Goal: Check status: Check status

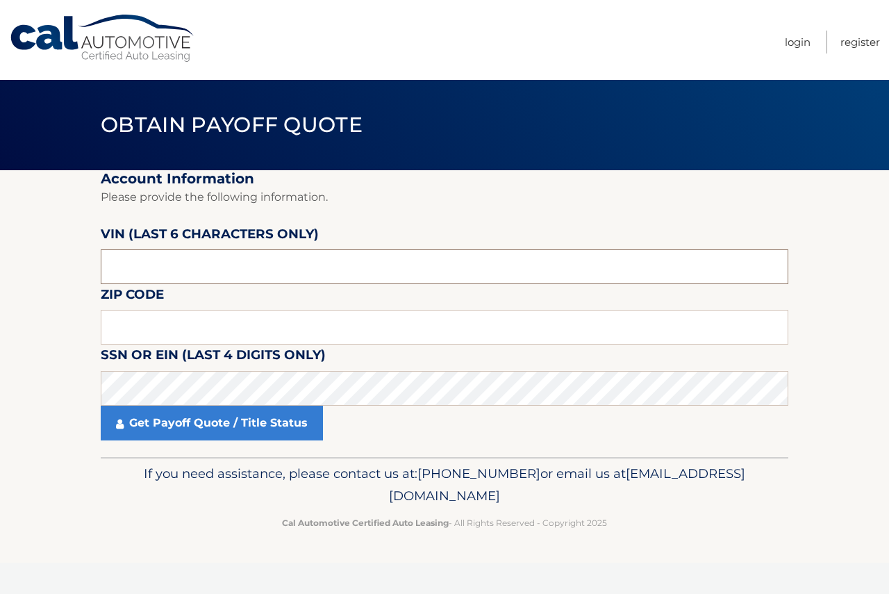
click at [163, 254] on input "text" at bounding box center [445, 266] width 688 height 35
type input "S*****"
type input "548772"
type input "19047"
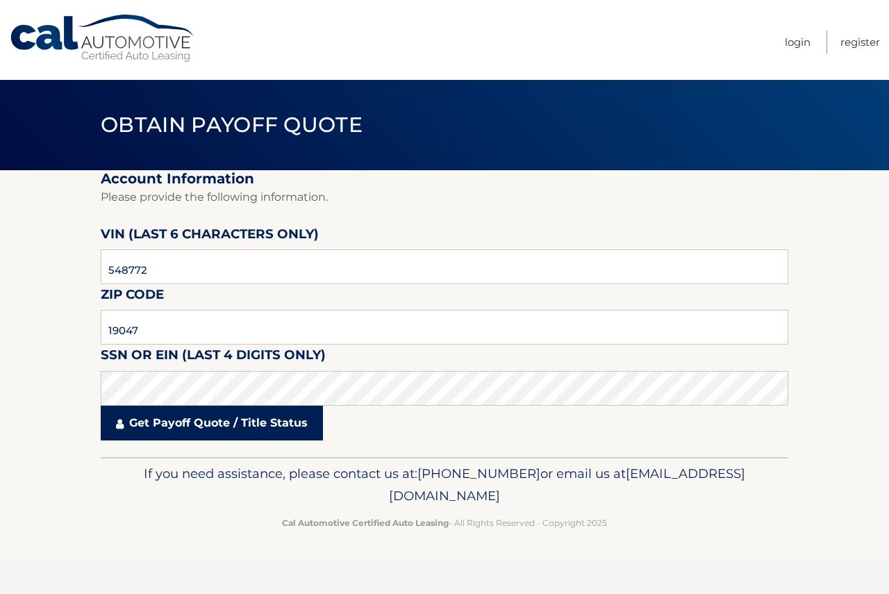
click at [213, 424] on link "Get Payoff Quote / Title Status" at bounding box center [212, 423] width 222 height 35
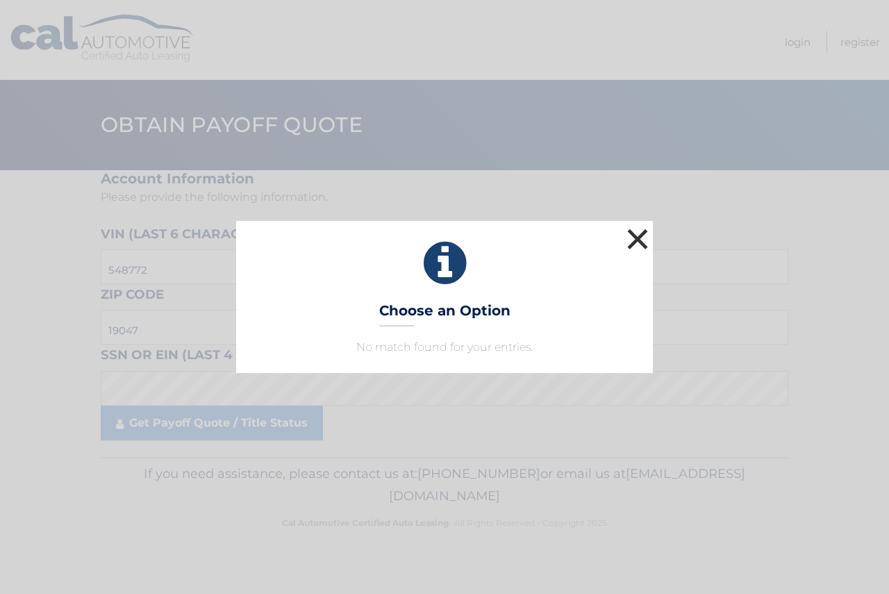
click at [642, 235] on button "×" at bounding box center [638, 239] width 28 height 28
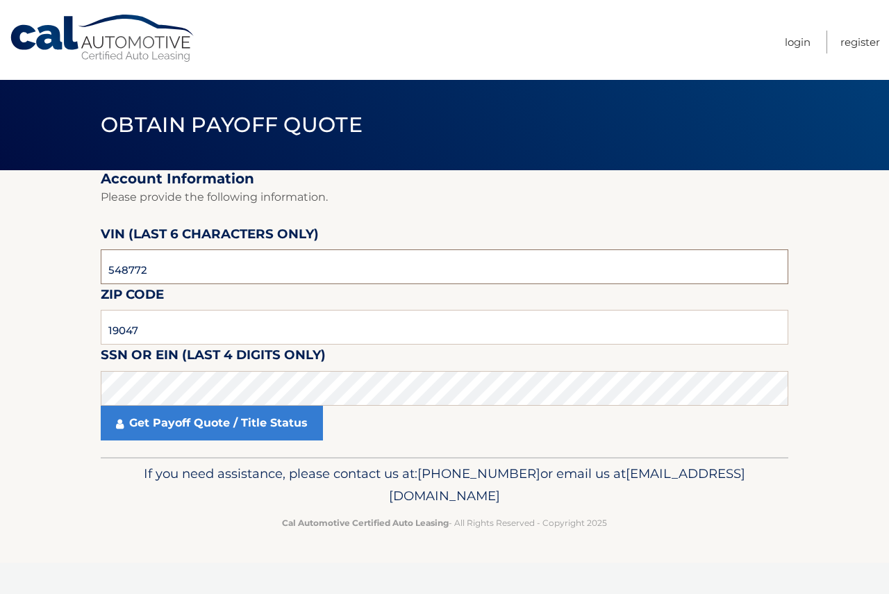
drag, startPoint x: 163, startPoint y: 266, endPoint x: -51, endPoint y: 258, distance: 214.7
click at [0, 258] on html "Cal Automotive Menu Login Register Obtain Payoff Quote 548772" at bounding box center [444, 297] width 889 height 594
paste input "70387"
type input "570387"
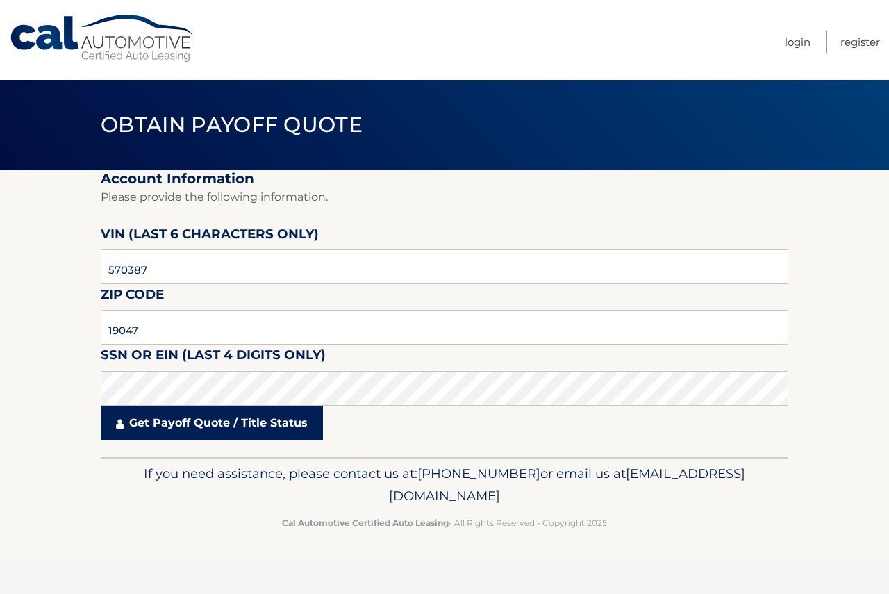
click at [258, 419] on link "Get Payoff Quote / Title Status" at bounding box center [212, 423] width 222 height 35
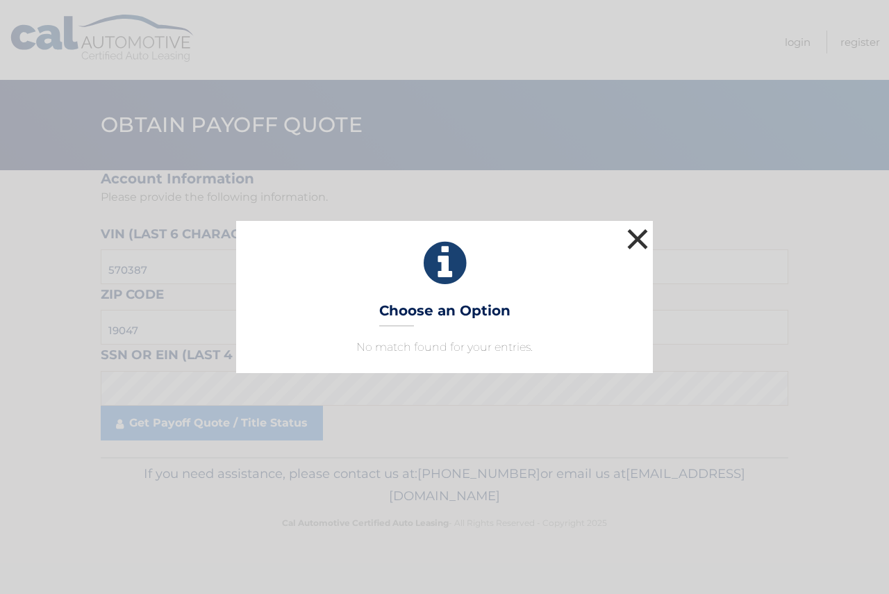
click at [638, 238] on button "×" at bounding box center [638, 239] width 28 height 28
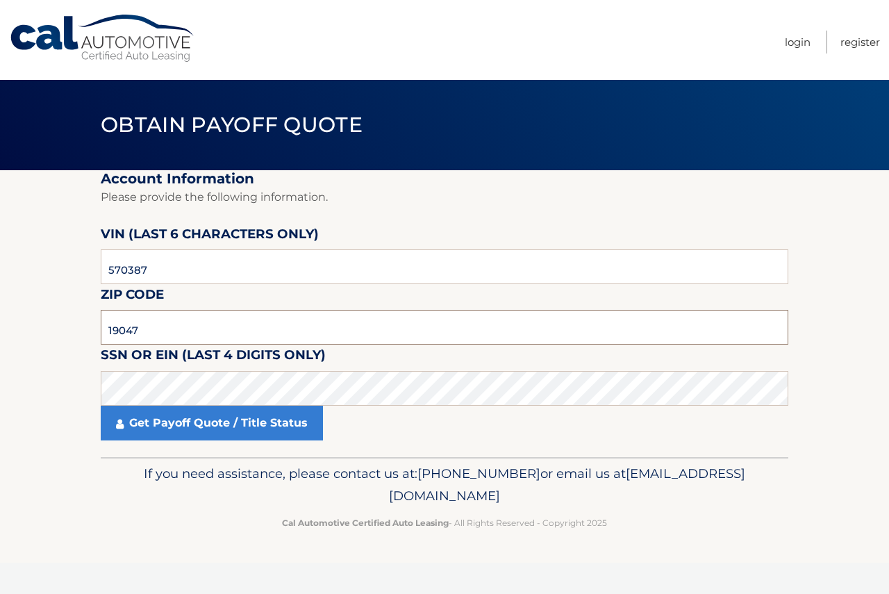
click at [128, 329] on input "19047" at bounding box center [445, 327] width 688 height 35
click at [126, 330] on input "19047" at bounding box center [445, 327] width 688 height 35
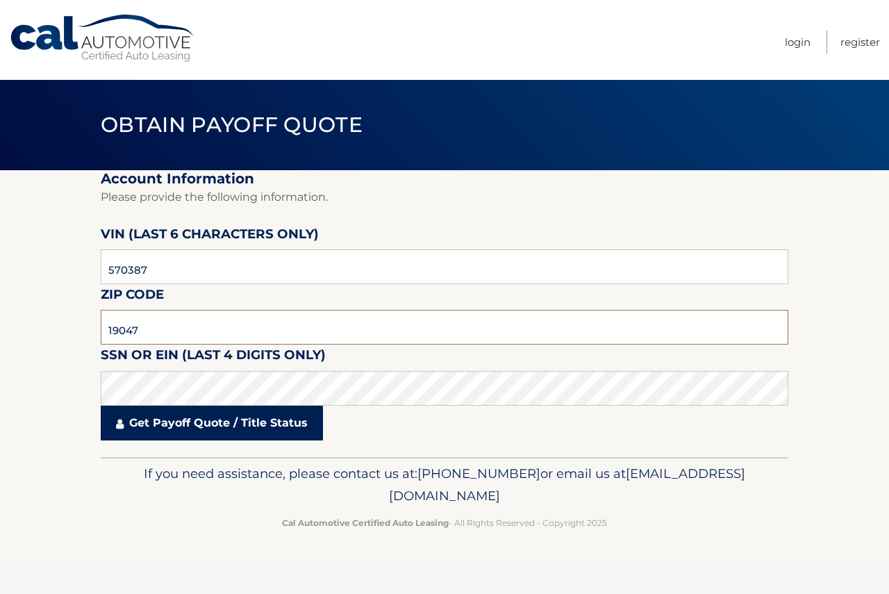
paste input "08088"
type input "08088"
click at [173, 425] on link "Get Payoff Quote / Title Status" at bounding box center [212, 423] width 222 height 35
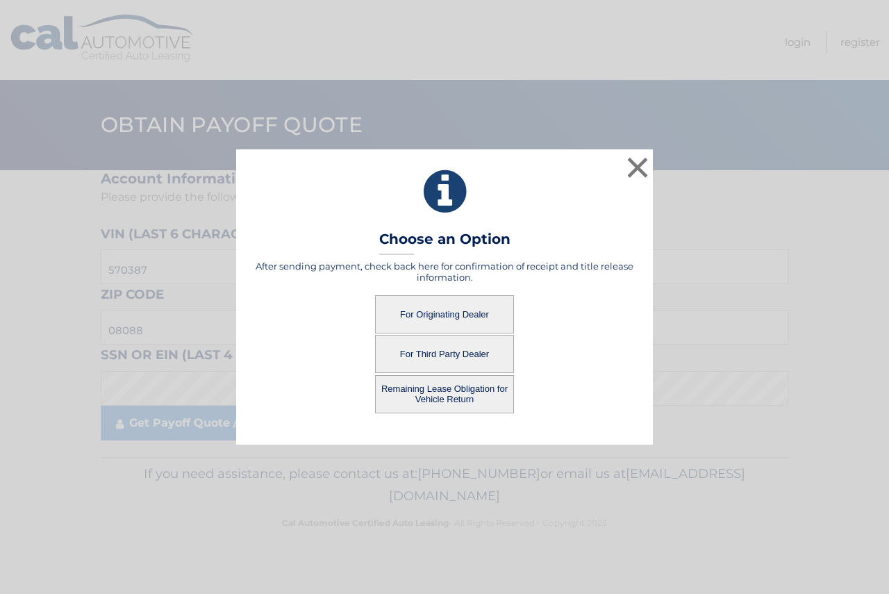
click at [429, 310] on button "For Originating Dealer" at bounding box center [444, 314] width 139 height 38
click at [430, 311] on button "For Originating Dealer" at bounding box center [444, 314] width 139 height 38
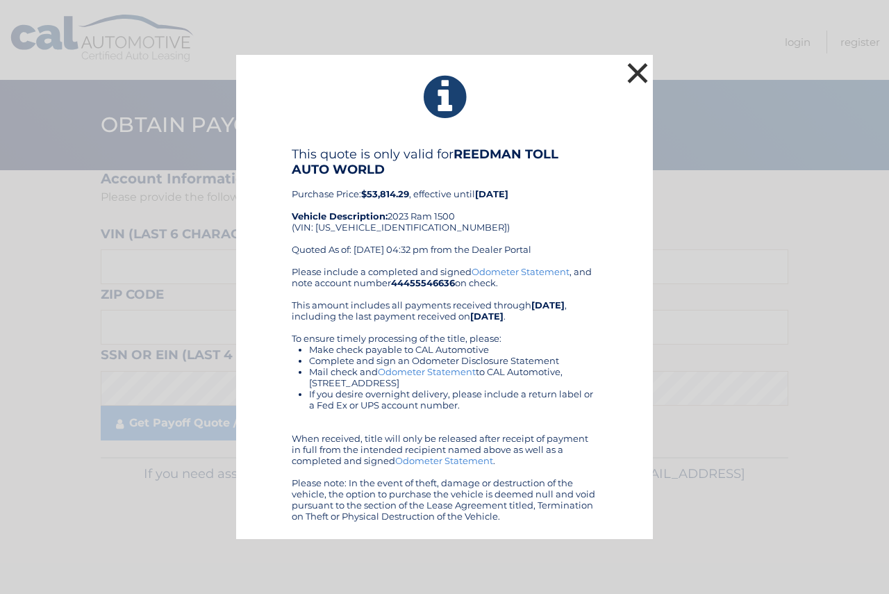
click at [643, 72] on button "×" at bounding box center [638, 73] width 28 height 28
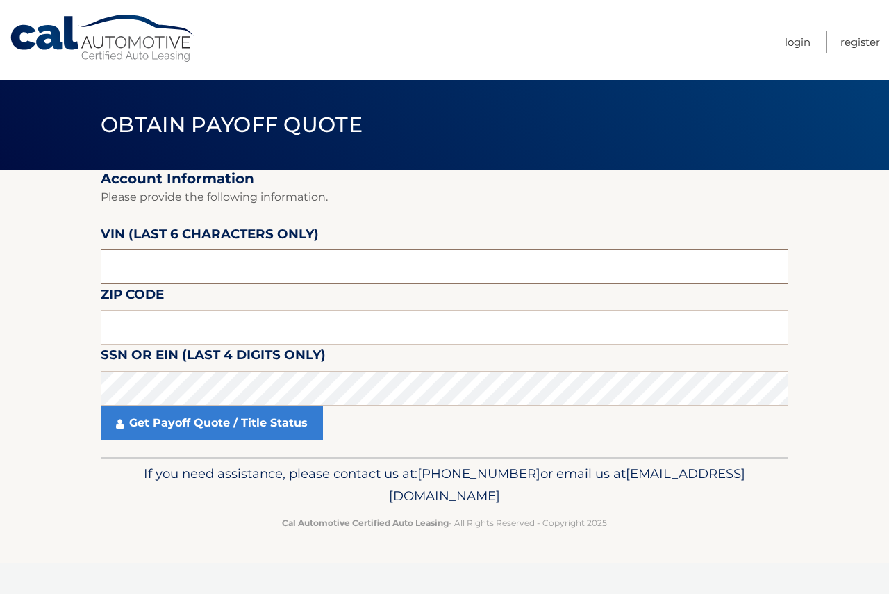
drag, startPoint x: 147, startPoint y: 258, endPoint x: 52, endPoint y: 258, distance: 94.5
click at [52, 258] on section "Account Information Please provide the following information. VIN (last 6 chara…" at bounding box center [444, 313] width 889 height 287
paste input "570387"
type input "570387"
click at [126, 325] on input "text" at bounding box center [445, 327] width 688 height 35
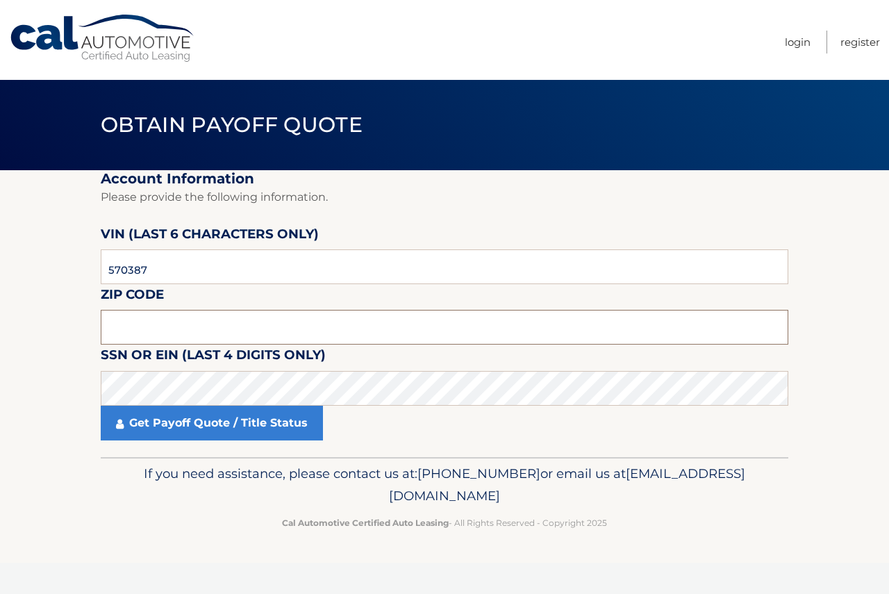
paste input "08088"
type input "08088"
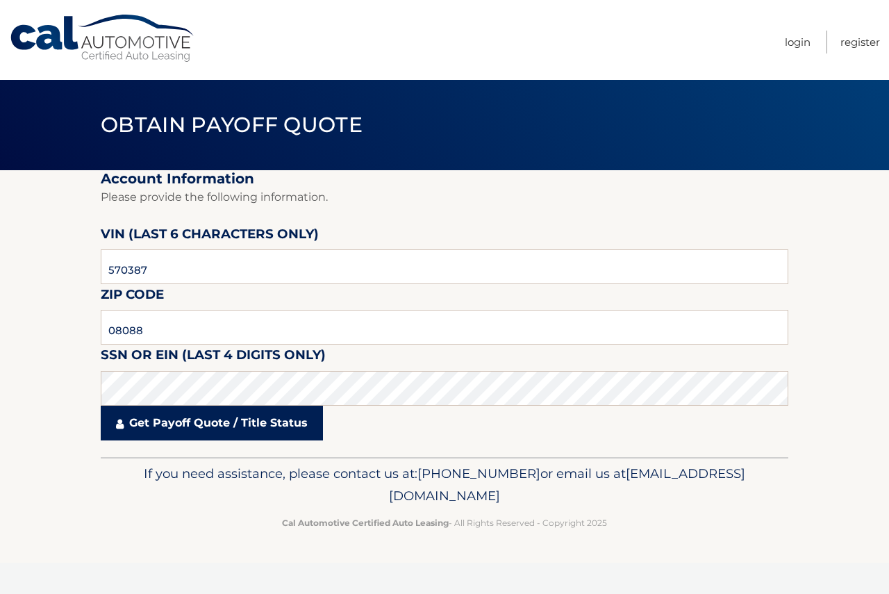
click at [201, 432] on link "Get Payoff Quote / Title Status" at bounding box center [212, 423] width 222 height 35
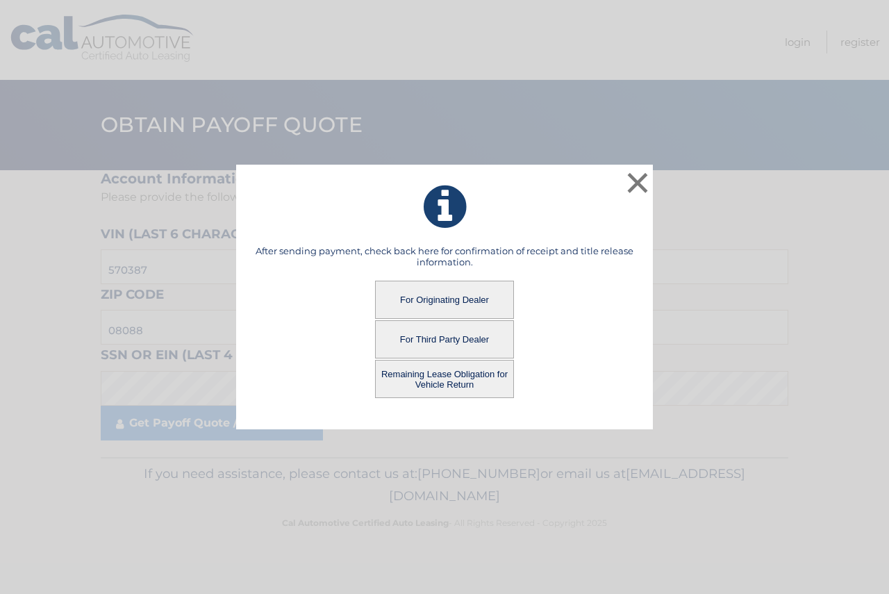
click at [460, 377] on button "Remaining Lease Obligation for Vehicle Return" at bounding box center [444, 379] width 139 height 38
click at [460, 375] on button "Remaining Lease Obligation for Vehicle Return" at bounding box center [444, 379] width 139 height 38
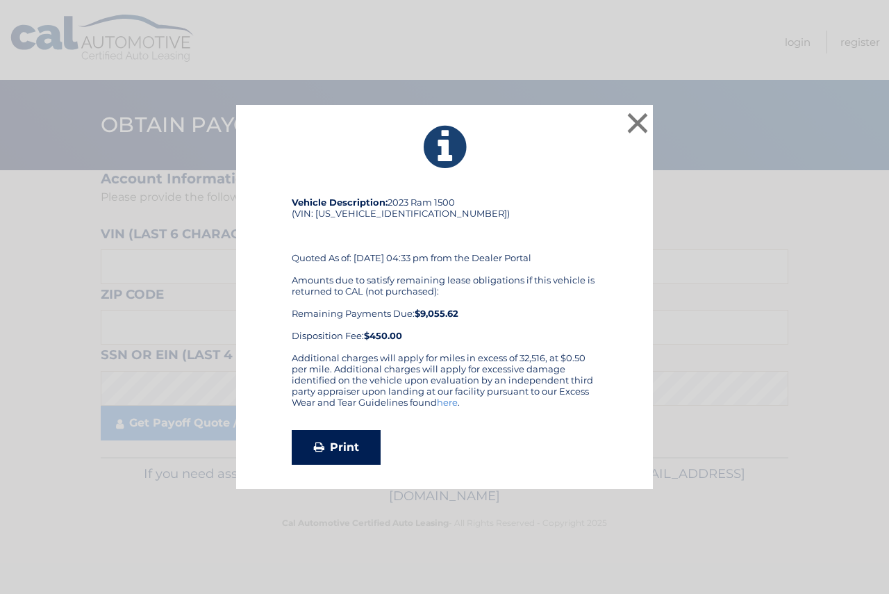
click at [324, 450] on link "Print" at bounding box center [336, 447] width 89 height 35
